Goal: Task Accomplishment & Management: Manage account settings

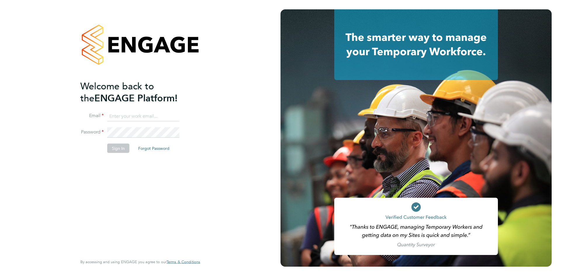
type input "[PERSON_NAME][EMAIL_ADDRESS][PERSON_NAME][DOMAIN_NAME]"
click at [117, 149] on button "Sign In" at bounding box center [118, 148] width 22 height 9
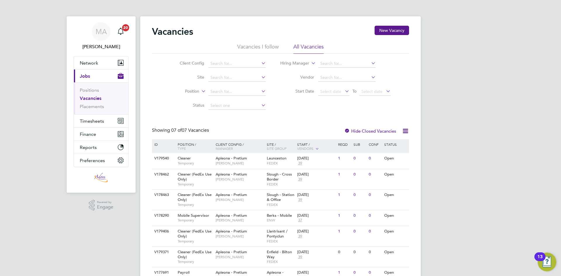
click at [547, 265] on img "Open Resource Center, 13 new notifications" at bounding box center [547, 262] width 19 height 19
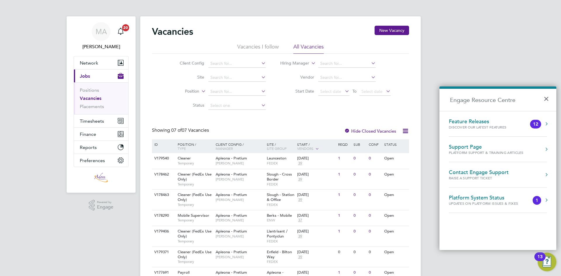
click at [547, 265] on img "Open Resource Center, 13 new notifications" at bounding box center [547, 262] width 19 height 19
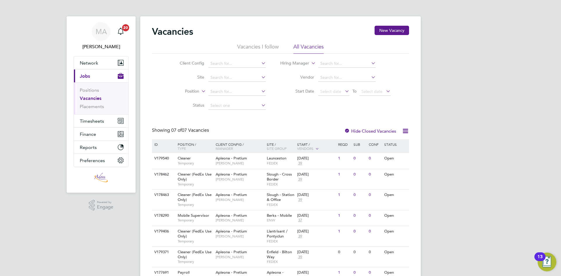
click at [547, 265] on img "Open Resource Center, 13 new notifications" at bounding box center [547, 262] width 19 height 19
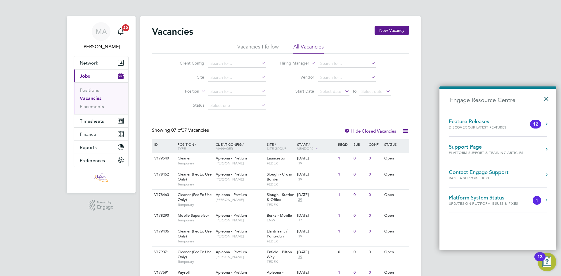
click at [547, 99] on button "×" at bounding box center [547, 97] width 8 height 13
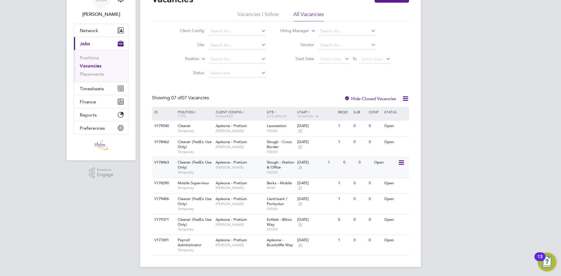
scroll to position [33, 0]
click at [96, 128] on span "Preferences" at bounding box center [92, 128] width 25 height 6
click at [95, 127] on span "Preferences" at bounding box center [92, 128] width 25 height 6
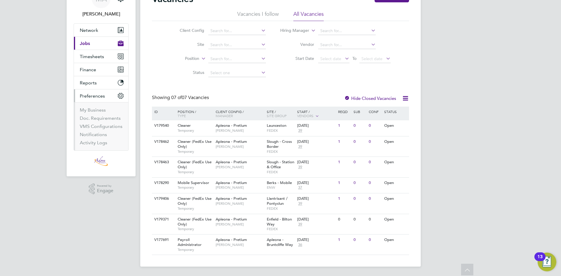
click at [96, 113] on li "My Business" at bounding box center [102, 111] width 44 height 8
click at [96, 109] on link "My Business" at bounding box center [93, 110] width 26 height 6
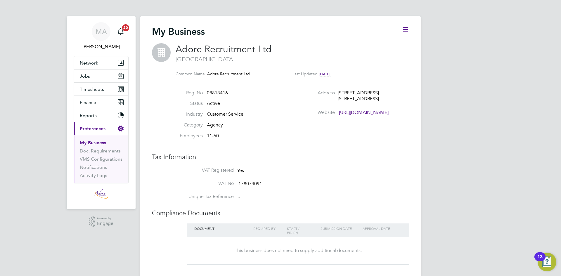
click at [406, 26] on icon at bounding box center [405, 29] width 7 height 7
click at [405, 26] on icon at bounding box center [405, 29] width 7 height 7
click at [97, 177] on link "Activity Logs" at bounding box center [93, 176] width 27 height 6
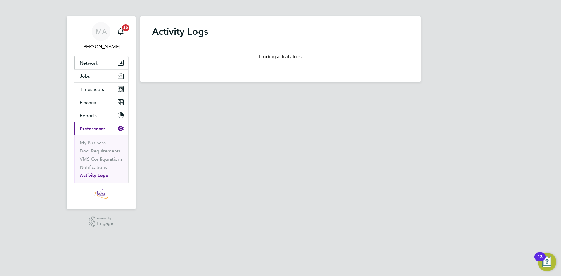
click at [89, 62] on span "Network" at bounding box center [89, 63] width 18 height 6
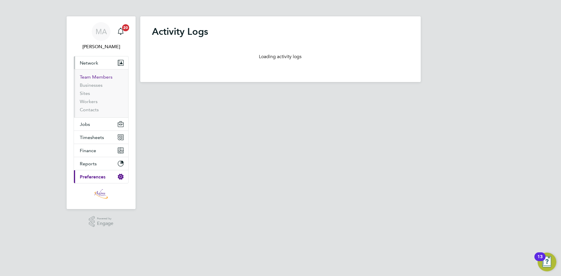
click at [90, 77] on link "Team Members" at bounding box center [96, 77] width 33 height 6
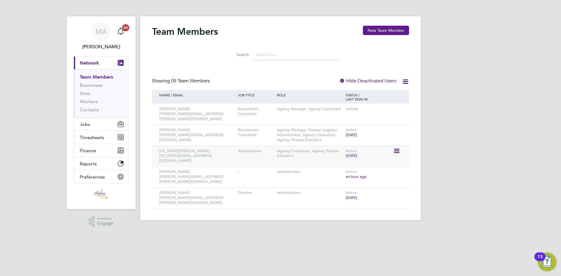
click at [371, 150] on div "Active [DATE]" at bounding box center [368, 154] width 49 height 16
click at [396, 148] on icon at bounding box center [396, 151] width 6 height 7
click at [364, 161] on li "Edit User" at bounding box center [364, 160] width 70 height 8
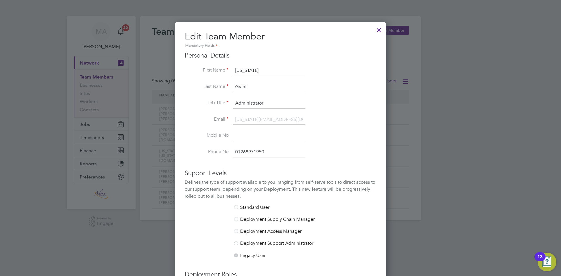
scroll to position [96, 0]
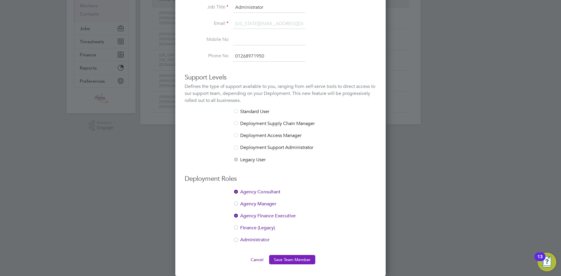
click at [292, 259] on button "Save Team Member" at bounding box center [292, 259] width 46 height 9
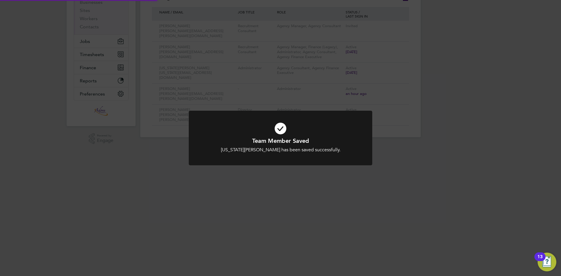
scroll to position [0, 0]
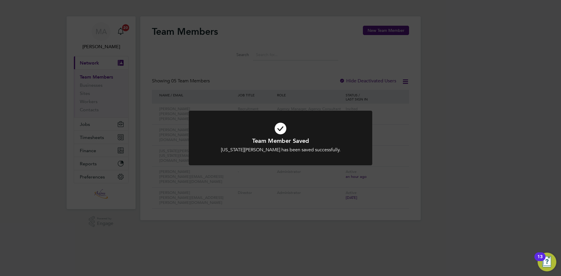
click at [423, 79] on div "Team Member Saved [US_STATE][PERSON_NAME] has been saved successfully. Cancel O…" at bounding box center [280, 138] width 561 height 276
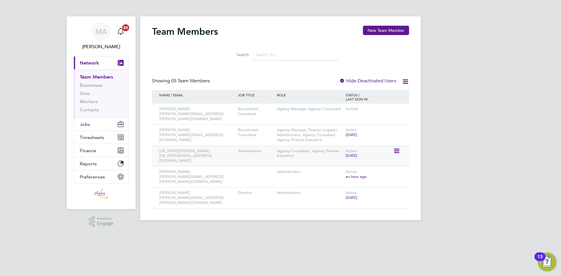
click at [299, 152] on div "Agency Consultant, Agency Finance Executive" at bounding box center [309, 154] width 69 height 16
click at [396, 148] on icon at bounding box center [396, 151] width 6 height 7
click at [345, 177] on li "Resend Invitation" at bounding box center [364, 176] width 70 height 8
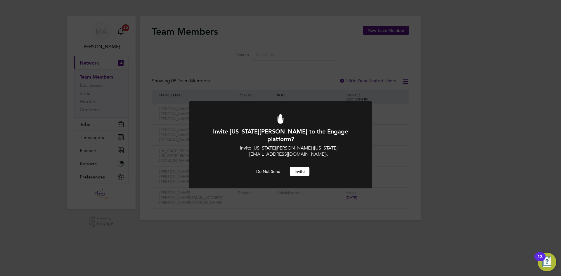
click at [305, 167] on button "Invite" at bounding box center [300, 171] width 20 height 9
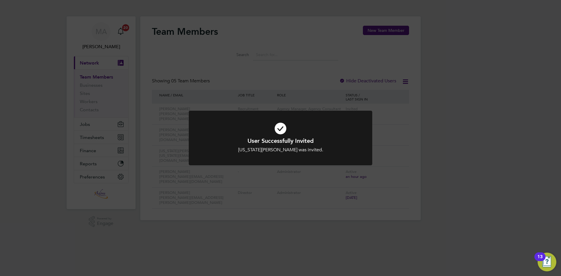
click at [509, 146] on div "User Successfully Invited [US_STATE][PERSON_NAME] was invited. Cancel Okay" at bounding box center [280, 138] width 561 height 276
